Goal: Complete application form

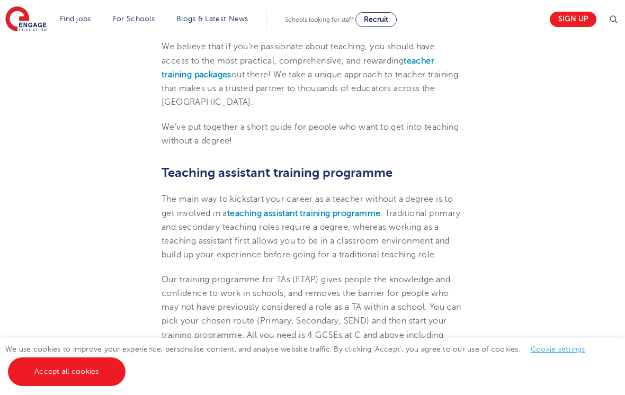
scroll to position [467, 0]
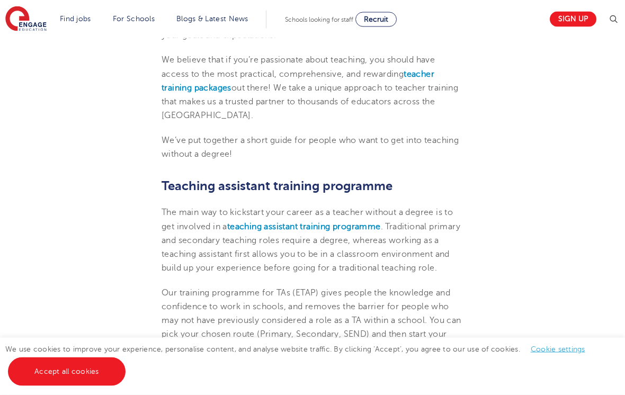
click at [354, 225] on b "teaching assistant training programme" at bounding box center [304, 227] width 154 height 10
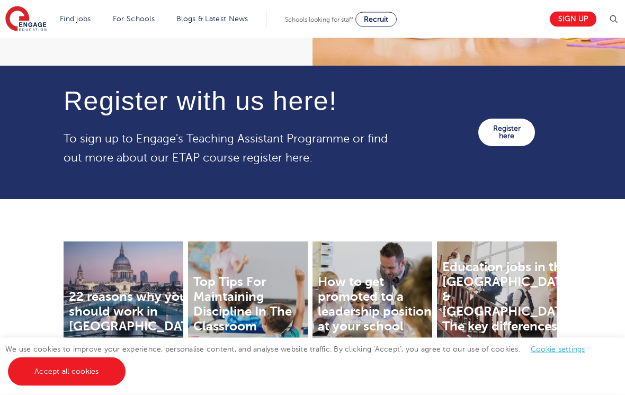
scroll to position [1306, 0]
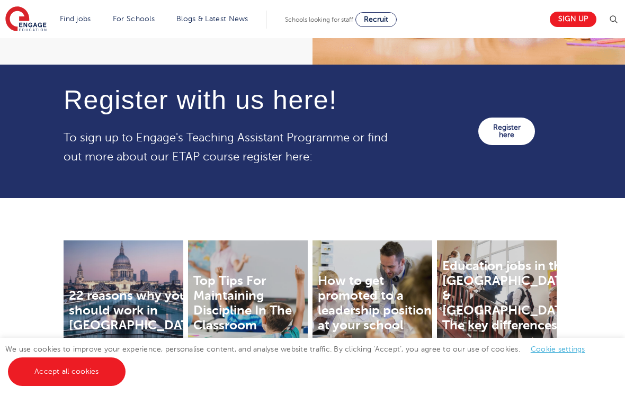
click at [501, 137] on link "Register here" at bounding box center [506, 132] width 57 height 28
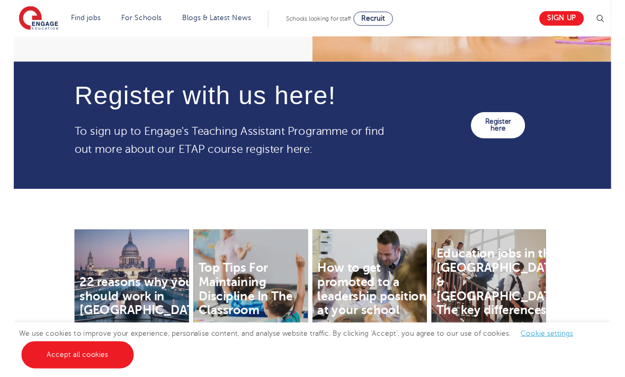
scroll to position [1305, 0]
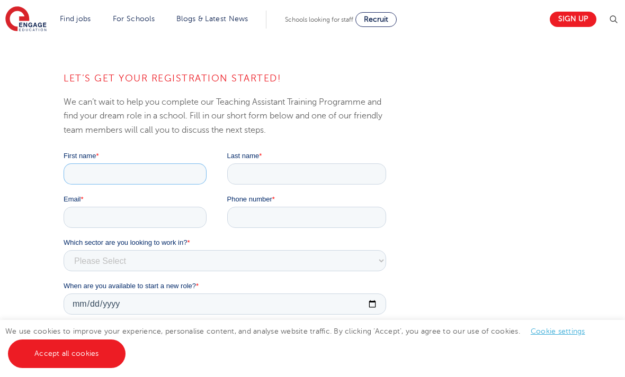
click at [157, 184] on input "First name *" at bounding box center [135, 174] width 143 height 21
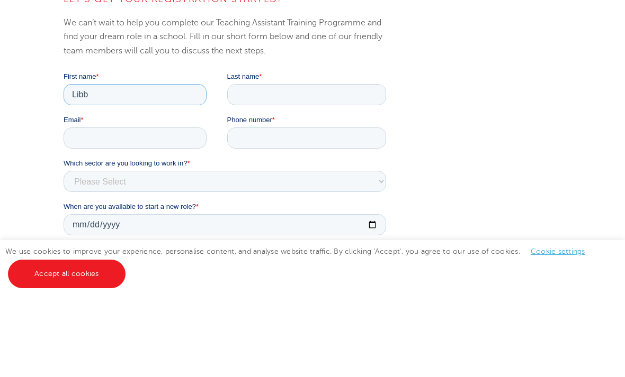
type input "[PERSON_NAME]"
click at [305, 91] on input "Last name *" at bounding box center [306, 94] width 159 height 21
type input "Wilton"
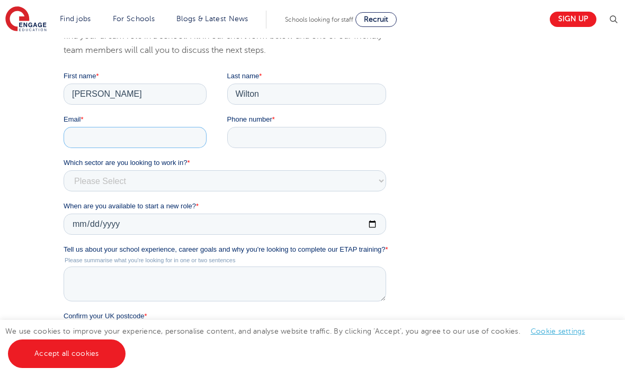
click at [145, 145] on input "Email *" at bounding box center [135, 137] width 143 height 21
type input "libbyjwilton@outlook.com"
click at [300, 136] on input "Phone number *" at bounding box center [306, 138] width 159 height 21
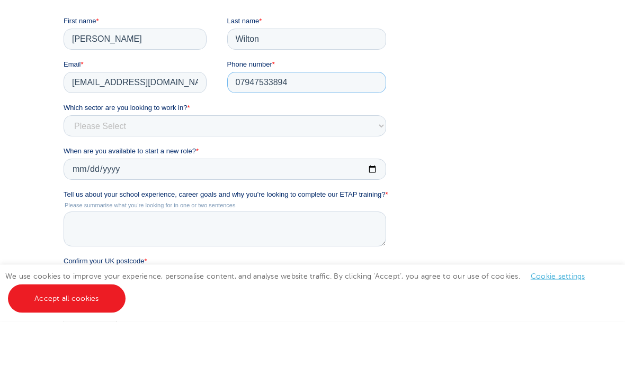
type input "07947533894"
click at [357, 132] on select "Please Select Services Primary Secondary SEND" at bounding box center [225, 125] width 322 height 21
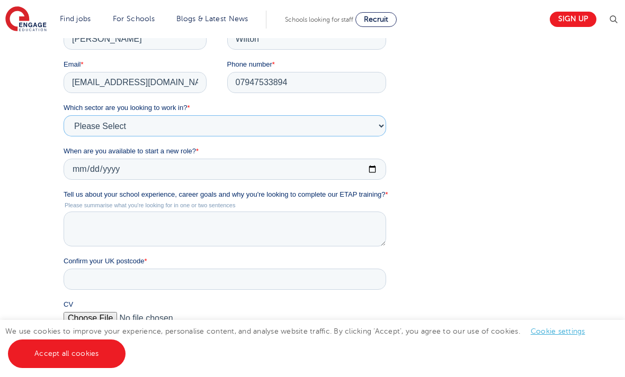
select select "Primary"
click at [265, 171] on input "When are you available to start a new role? *" at bounding box center [225, 169] width 322 height 21
type input "2025-09-30"
click at [329, 231] on textarea "Tell us about your school experience, career goals and why you're looking to co…" at bounding box center [225, 229] width 322 height 35
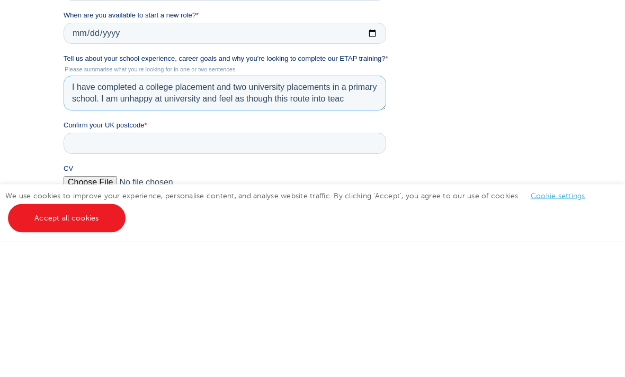
scroll to position [6, 0]
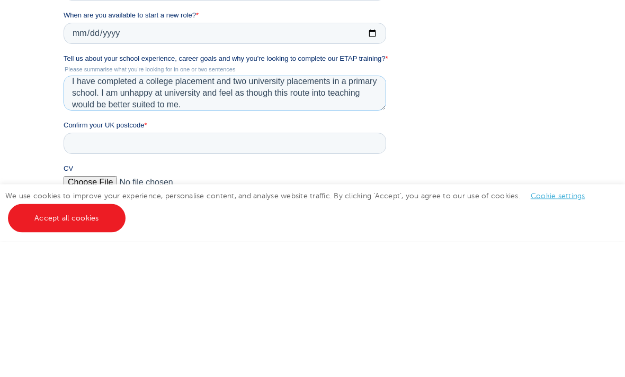
type textarea "I have completed a college placement and two university placements in a primary…"
click at [304, 155] on input "Confirm your UK postcode *" at bounding box center [225, 143] width 322 height 21
type input "Nn6 0lb"
click at [474, 156] on div "LET’S GET YOUR REGISTRATION STARTED! We can’t wait to help you complete our Tea…" at bounding box center [312, 191] width 513 height 508
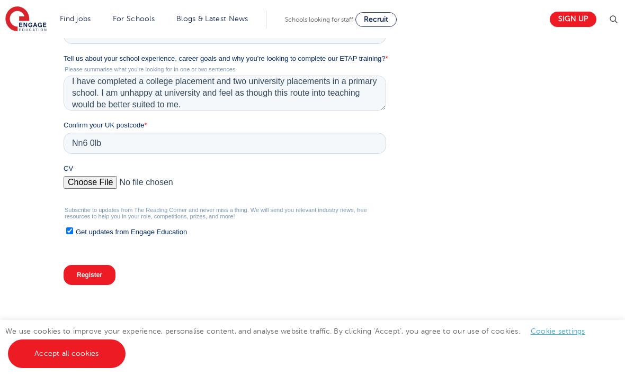
click at [67, 238] on label "Get updates from Engage Education" at bounding box center [226, 232] width 320 height 11
click at [67, 235] on input "Get updates from Engage Education" at bounding box center [69, 231] width 7 height 7
checkbox input "false"
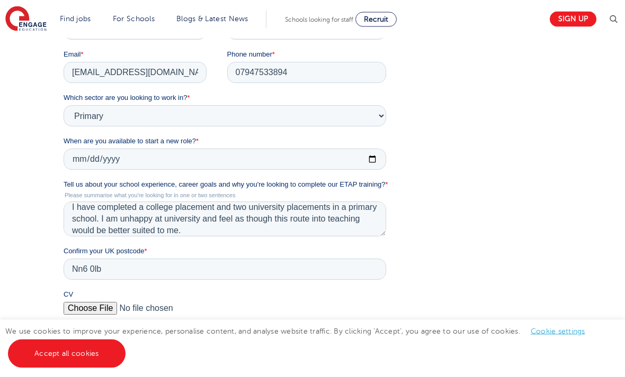
scroll to position [256, 0]
click at [77, 314] on input "CV" at bounding box center [225, 311] width 322 height 21
type input "C:\fakepath\CV.docx"
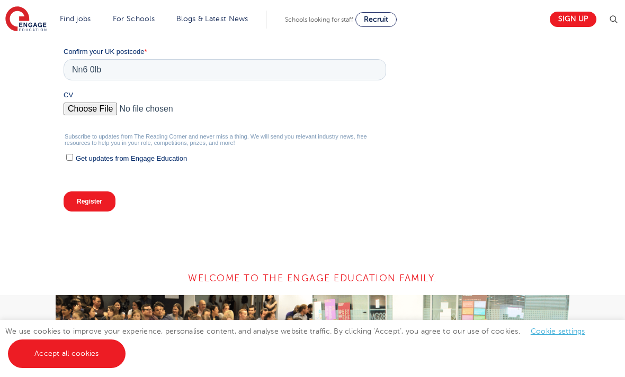
scroll to position [463, 0]
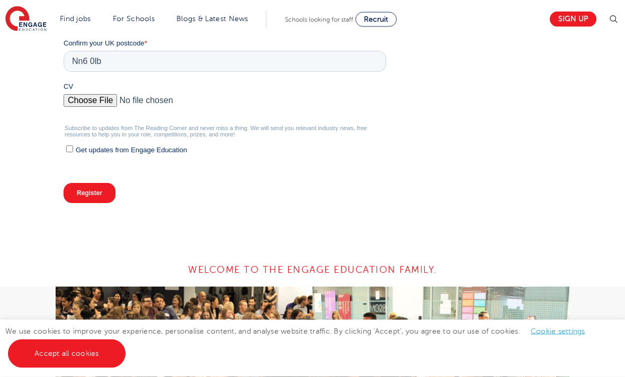
click at [75, 202] on input "Register" at bounding box center [90, 194] width 52 height 20
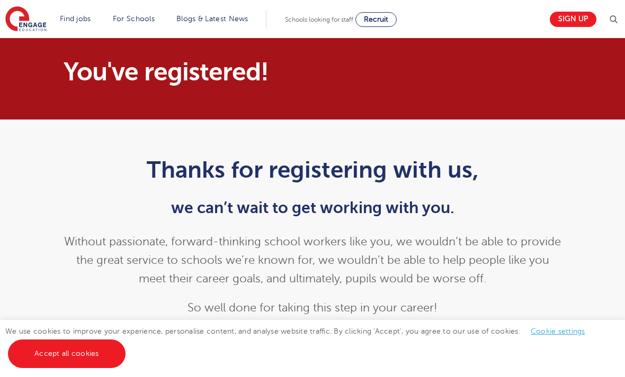
click at [379, 19] on span "Recruit" at bounding box center [376, 19] width 24 height 8
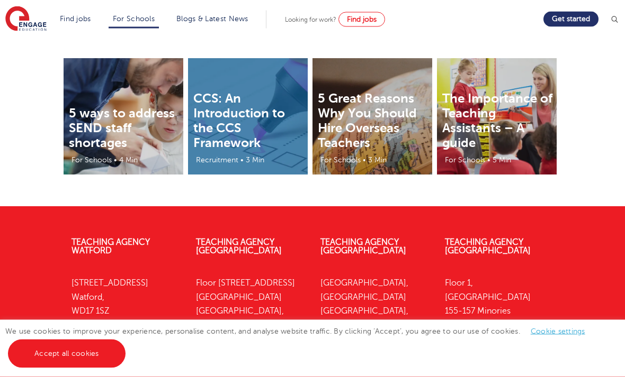
scroll to position [3550, 0]
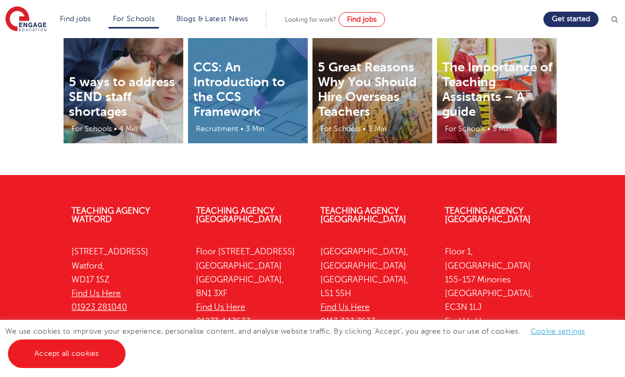
click at [0, 0] on link "Primary school roles" at bounding box center [0, 0] width 0 height 0
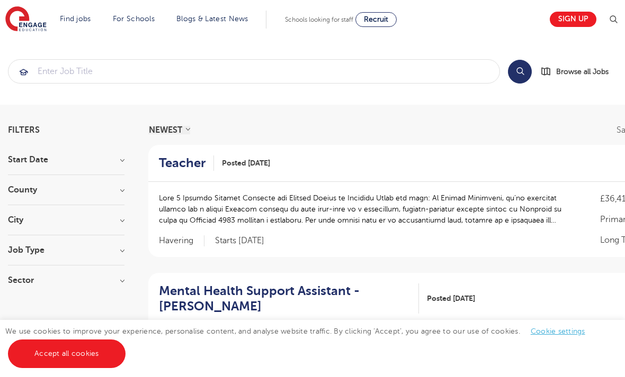
click at [388, 19] on span "Recruit" at bounding box center [376, 19] width 24 height 8
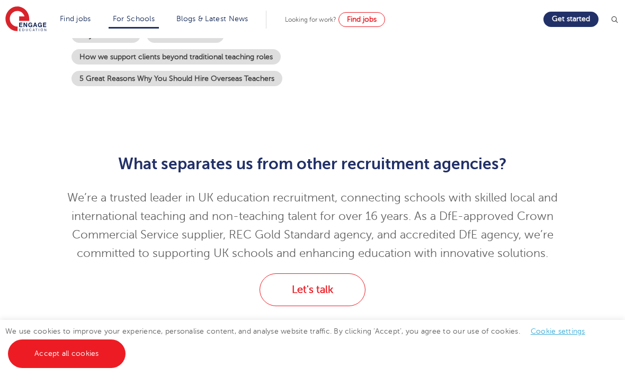
scroll to position [281, 0]
